Goal: Task Accomplishment & Management: Manage account settings

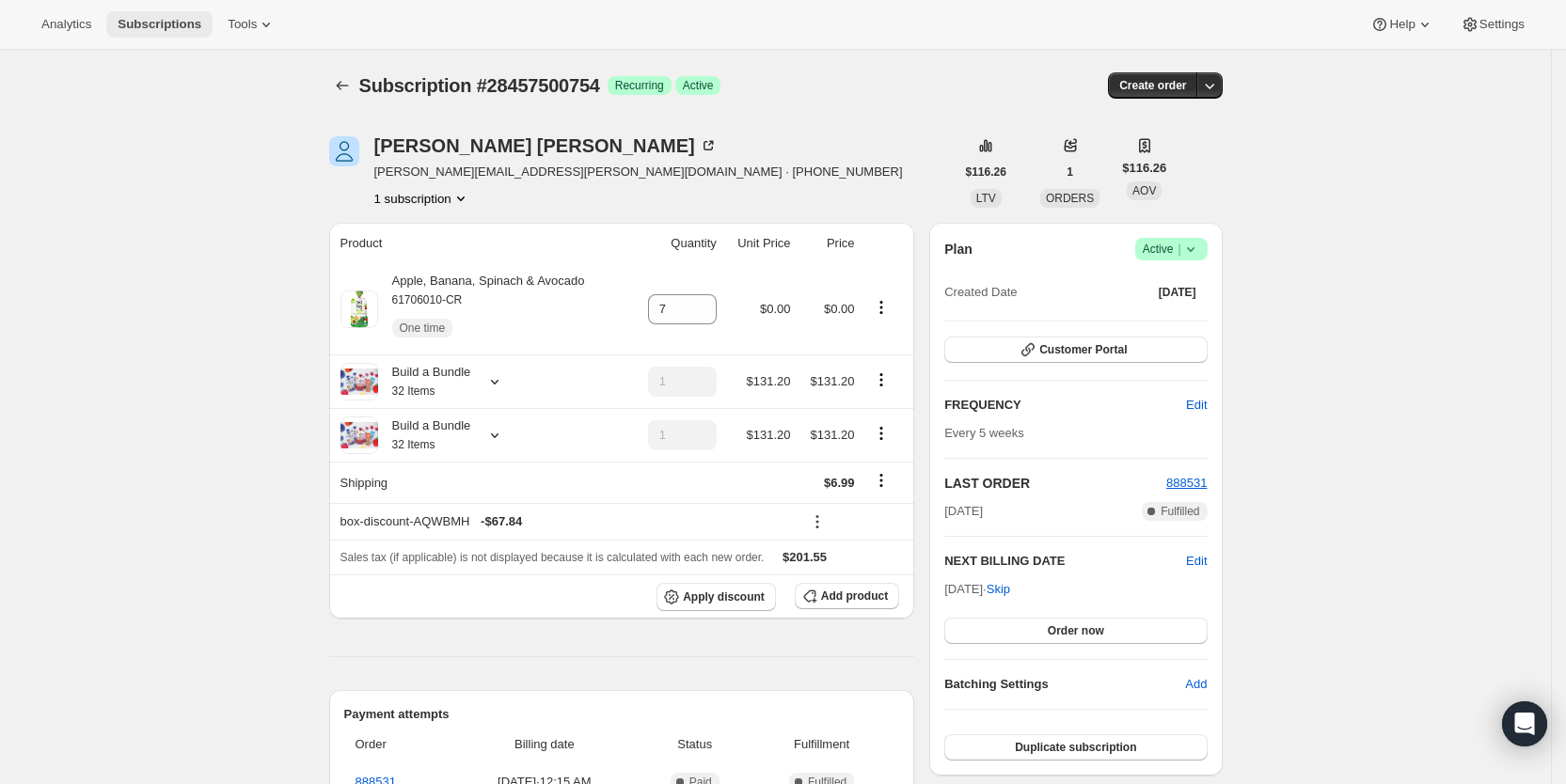
scroll to position [430, 0]
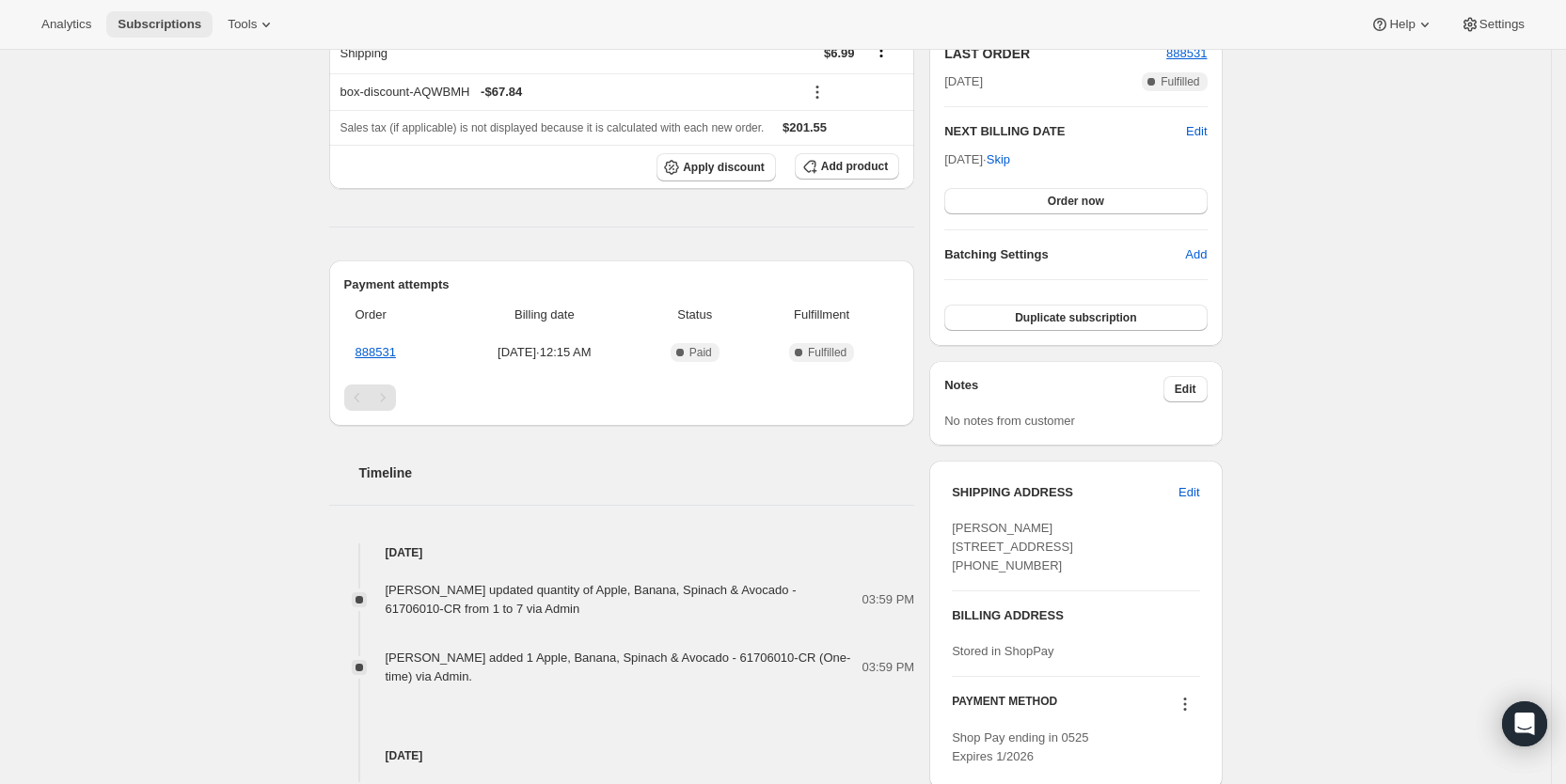
click at [155, 23] on span "Subscriptions" at bounding box center [159, 24] width 83 height 15
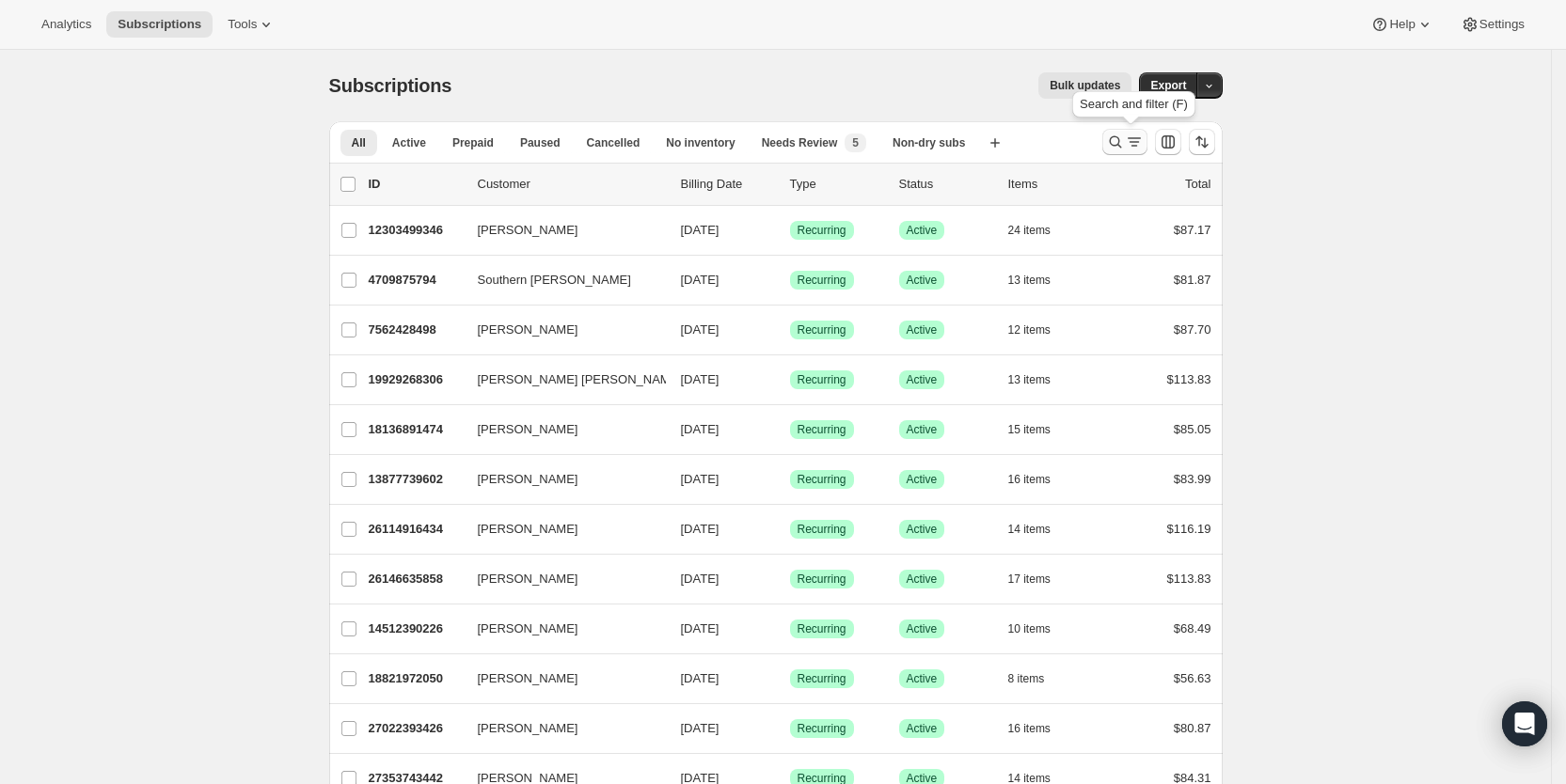
click at [1133, 136] on icon "Search and filter results" at bounding box center [1134, 142] width 19 height 19
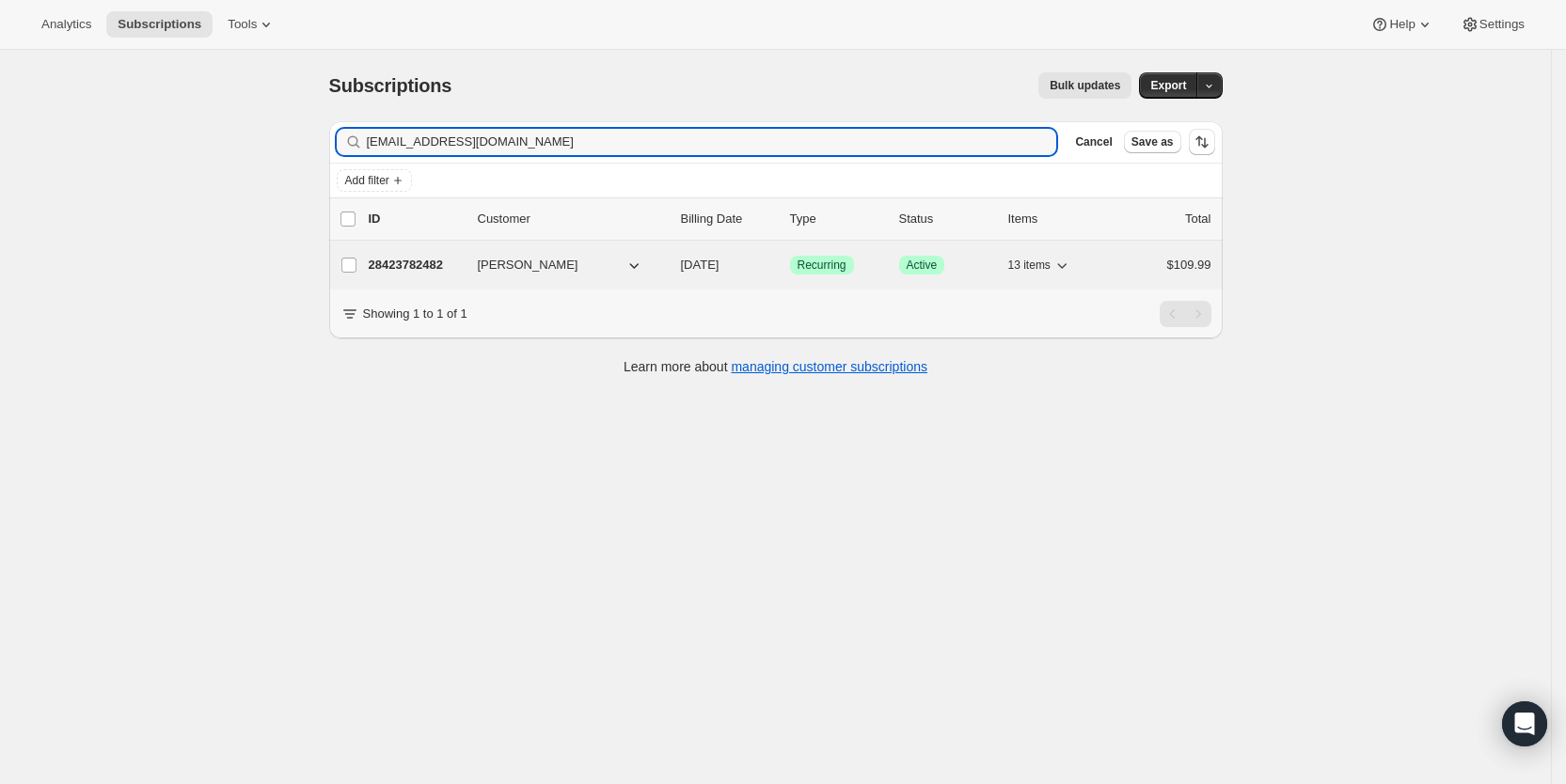
type input "[EMAIL_ADDRESS][DOMAIN_NAME]"
click at [720, 258] on span "[DATE]" at bounding box center [700, 265] width 39 height 14
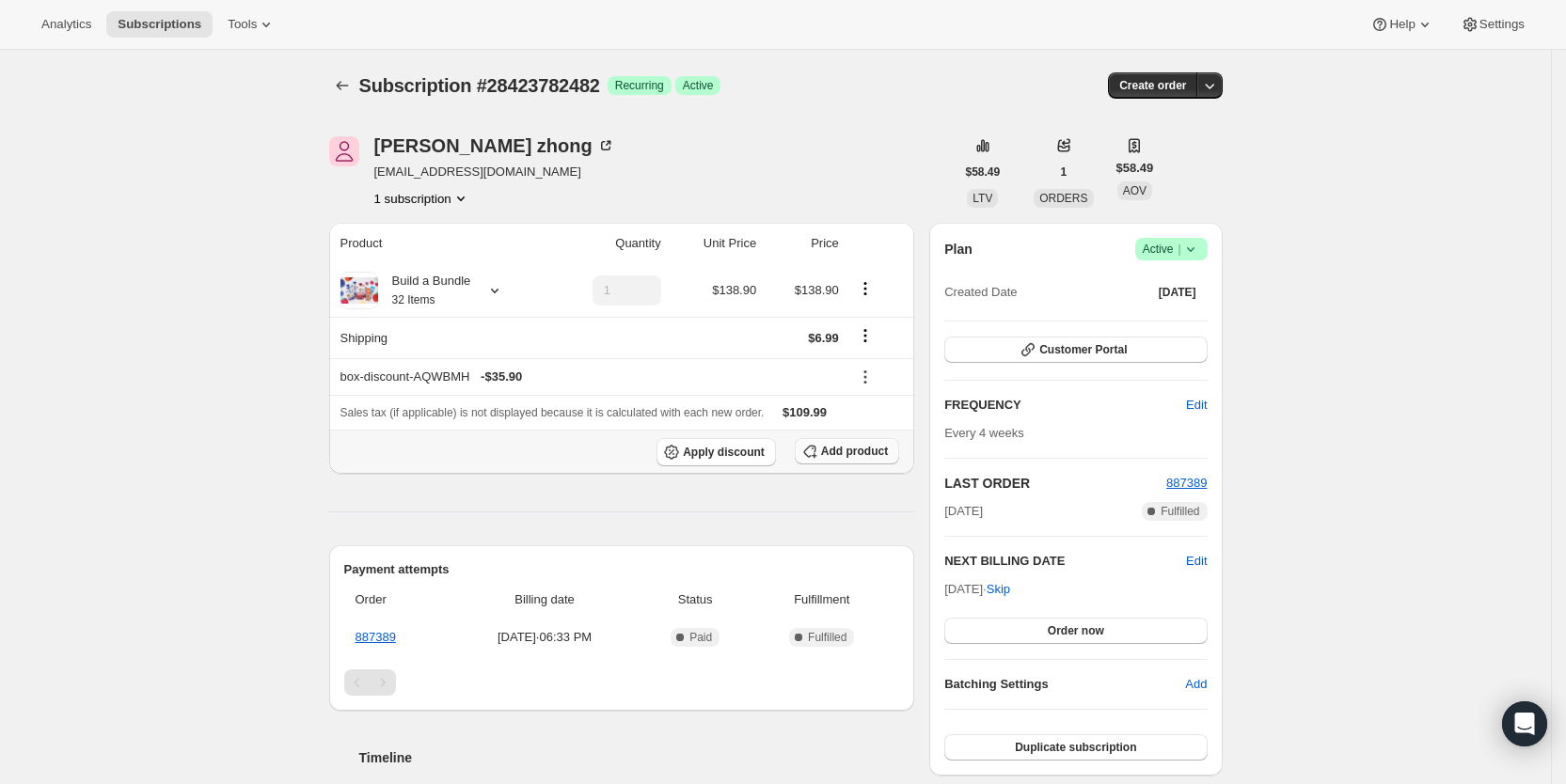
click at [840, 453] on span "Add product" at bounding box center [854, 451] width 67 height 15
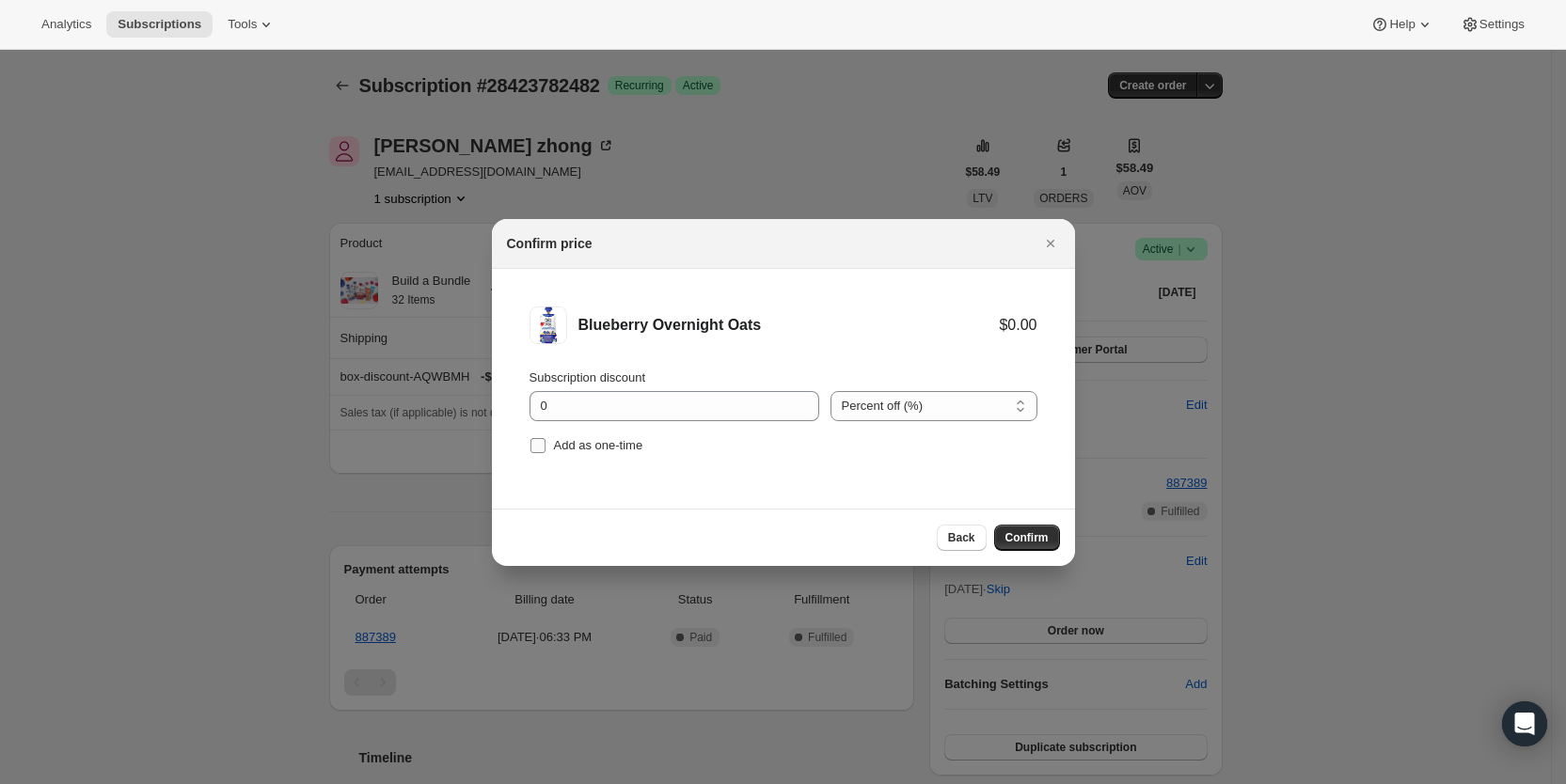
click at [540, 445] on input "Add as one-time" at bounding box center [537, 445] width 15 height 15
checkbox input "true"
click at [1024, 535] on span "Confirm" at bounding box center [1027, 537] width 44 height 15
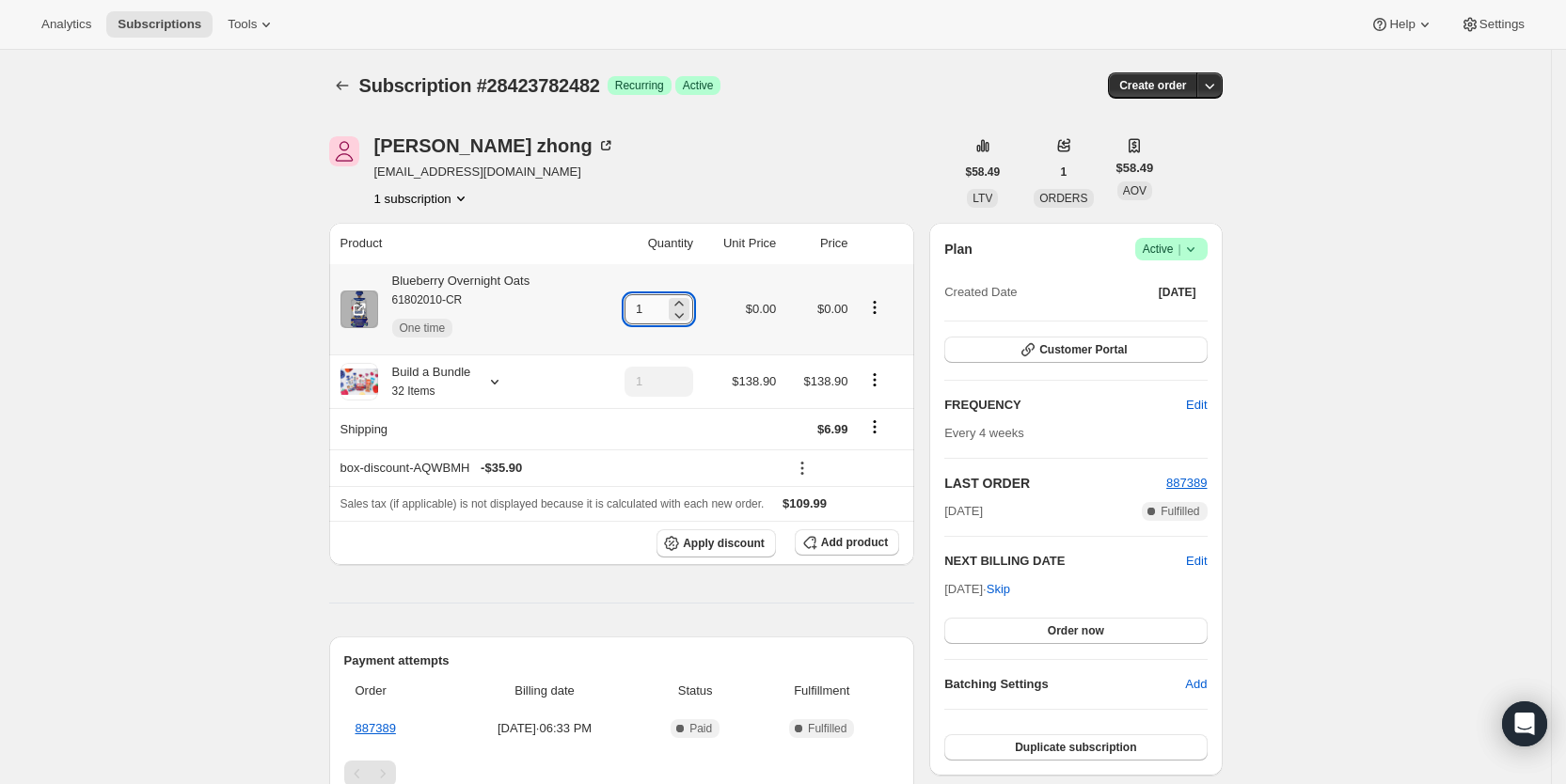
drag, startPoint x: 643, startPoint y: 306, endPoint x: 667, endPoint y: 307, distance: 24.0
click at [665, 307] on input "1" at bounding box center [644, 309] width 41 height 30
type input "4"
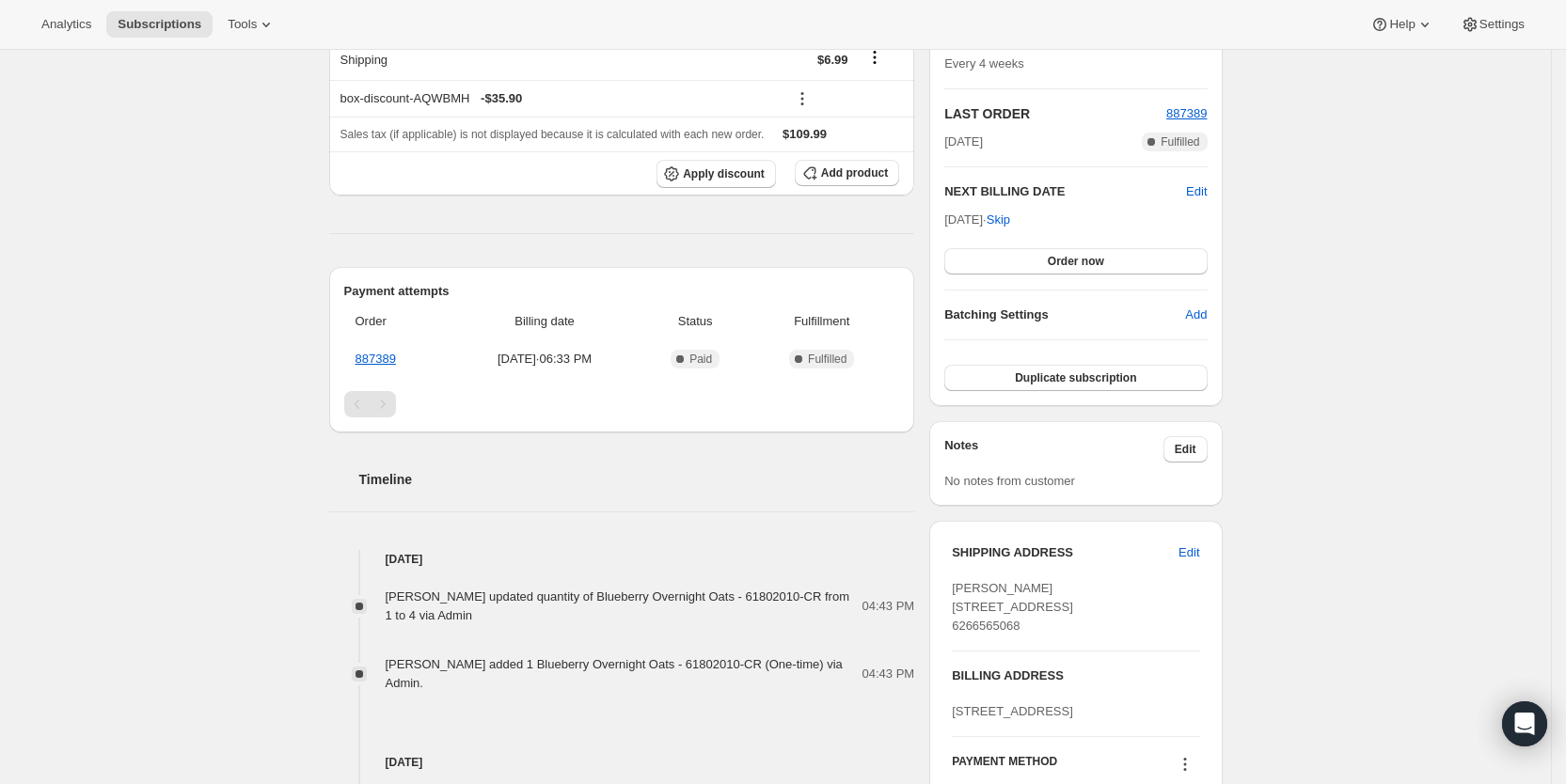
scroll to position [396, 0]
